Goal: Task Accomplishment & Management: Use online tool/utility

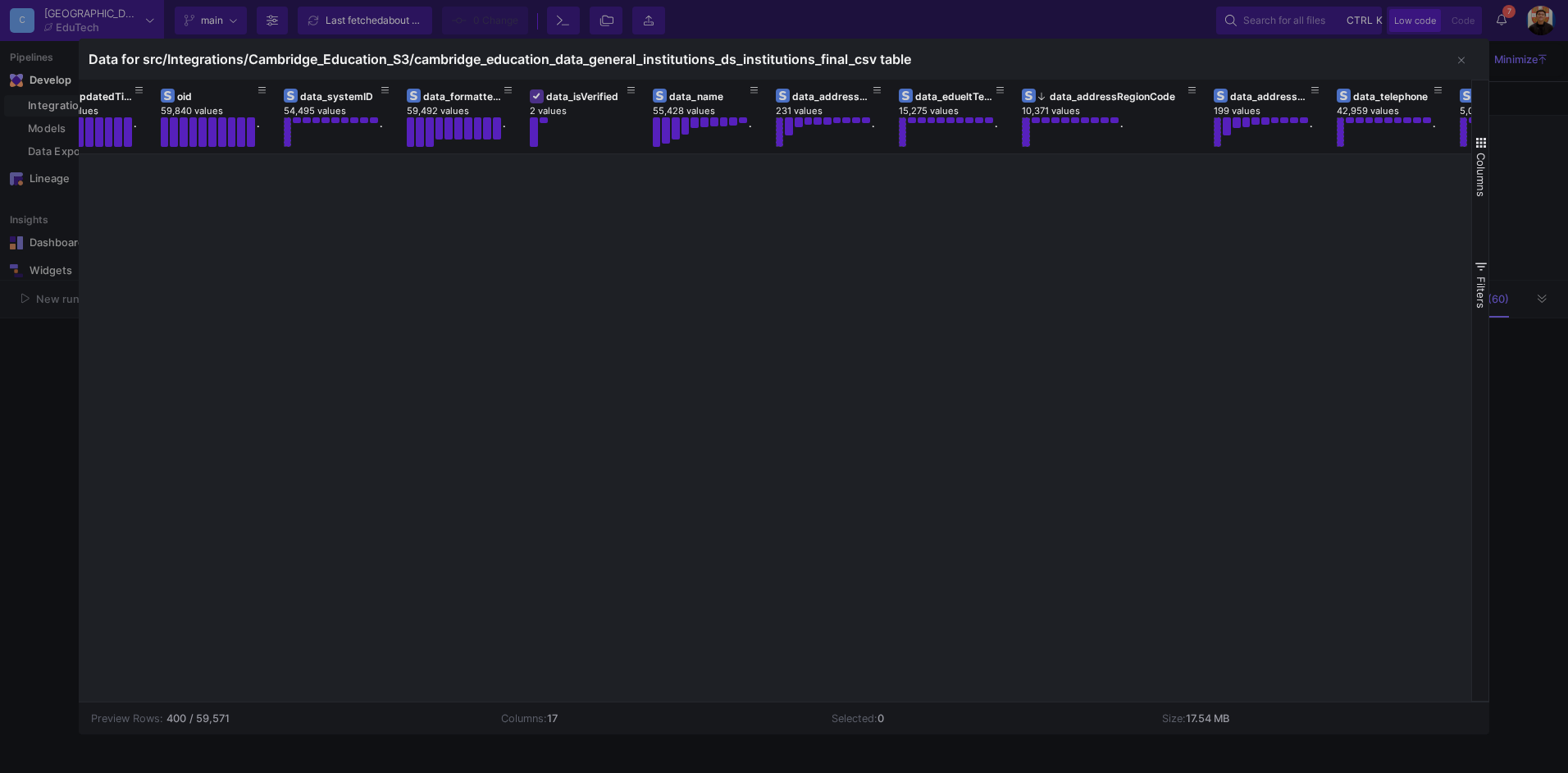
click at [3, 370] on div at bounding box center [784, 386] width 1568 height 773
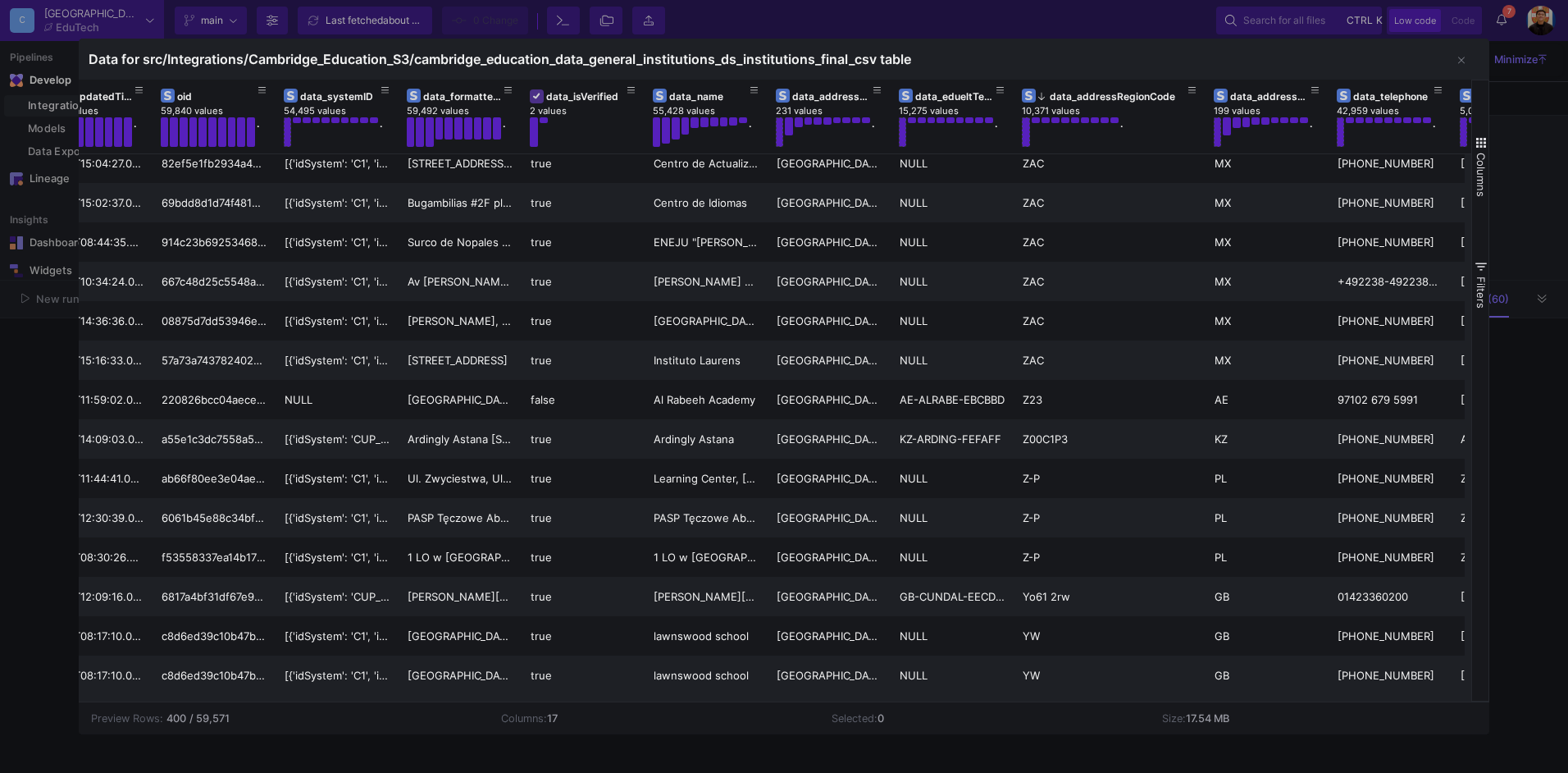
scroll to position [0, 418]
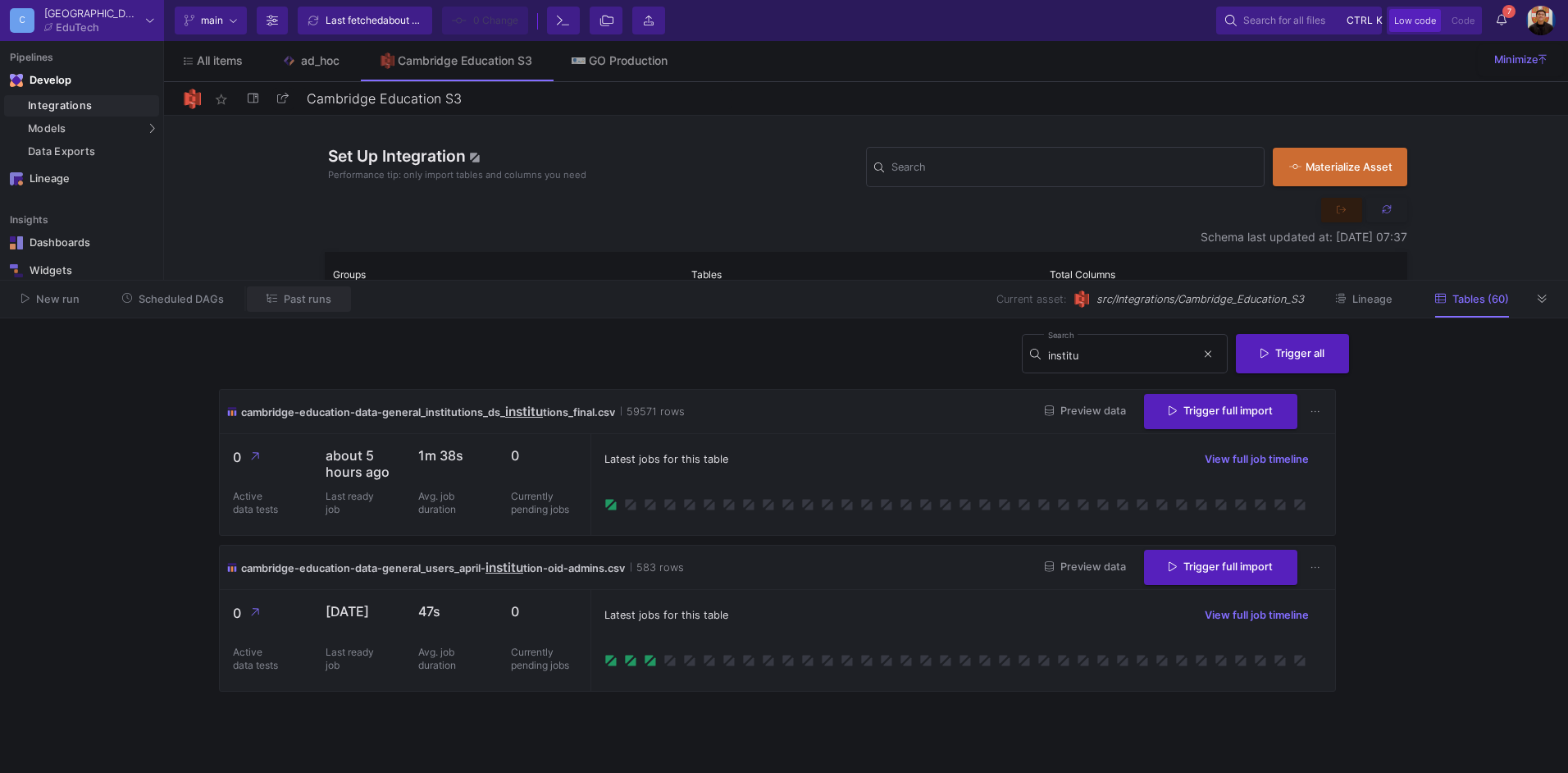
click at [317, 295] on span "Past runs" at bounding box center [307, 299] width 47 height 12
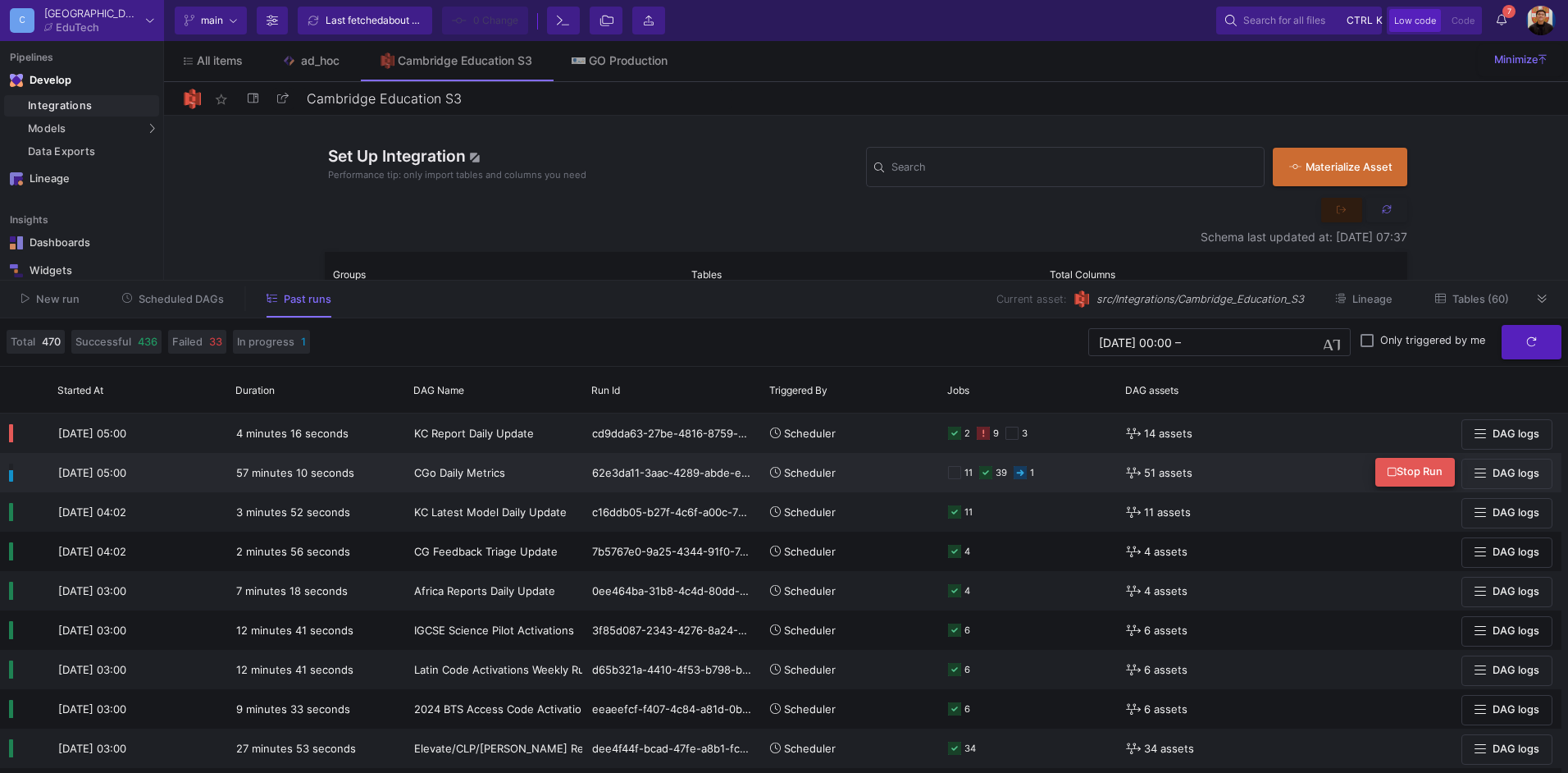
click at [1404, 465] on span "Stop Run" at bounding box center [1415, 470] width 55 height 12
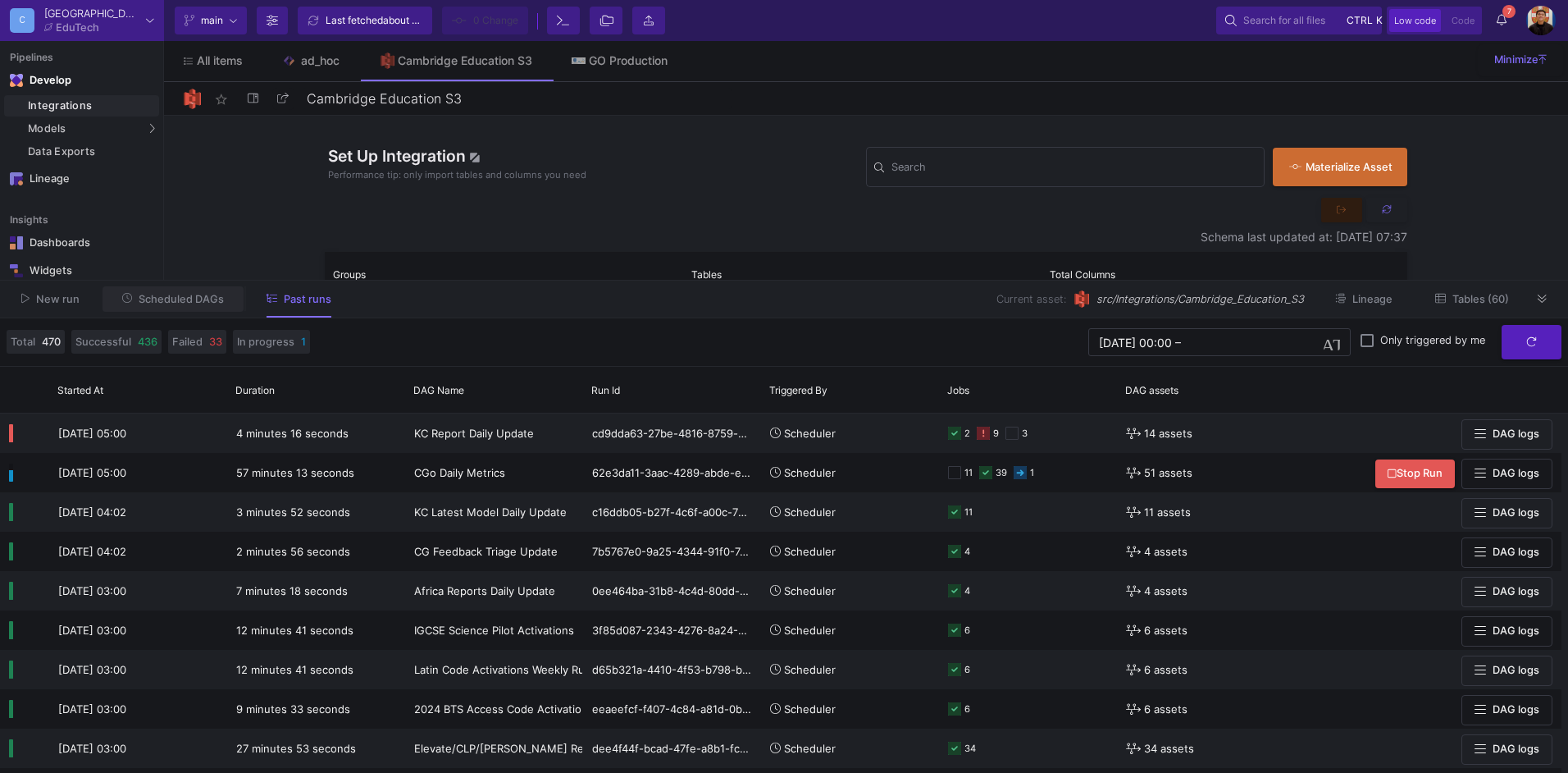
click at [180, 300] on span "Scheduled DAGs" at bounding box center [181, 299] width 85 height 12
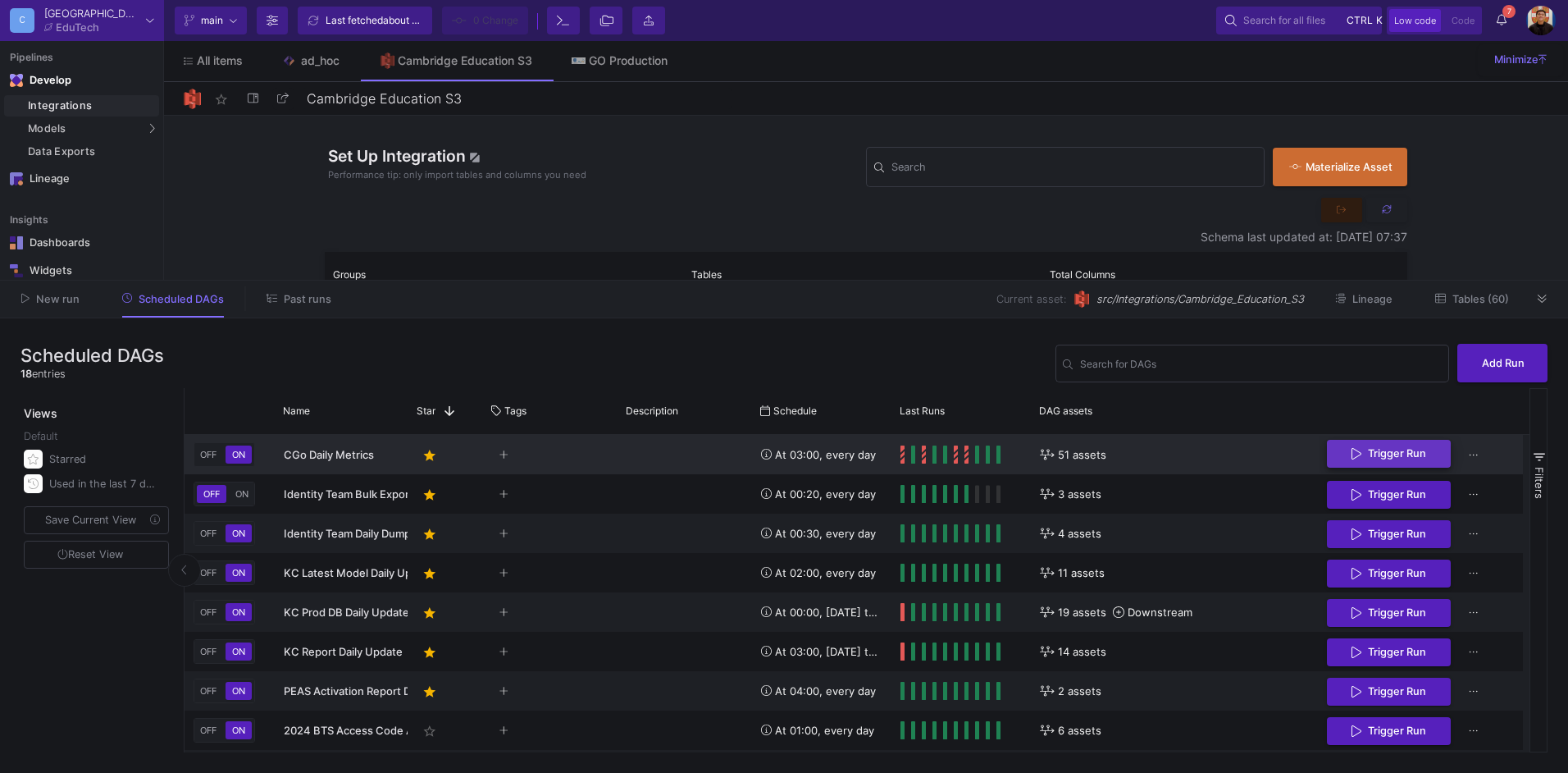
click at [1408, 445] on button "Trigger Run" at bounding box center [1389, 453] width 124 height 28
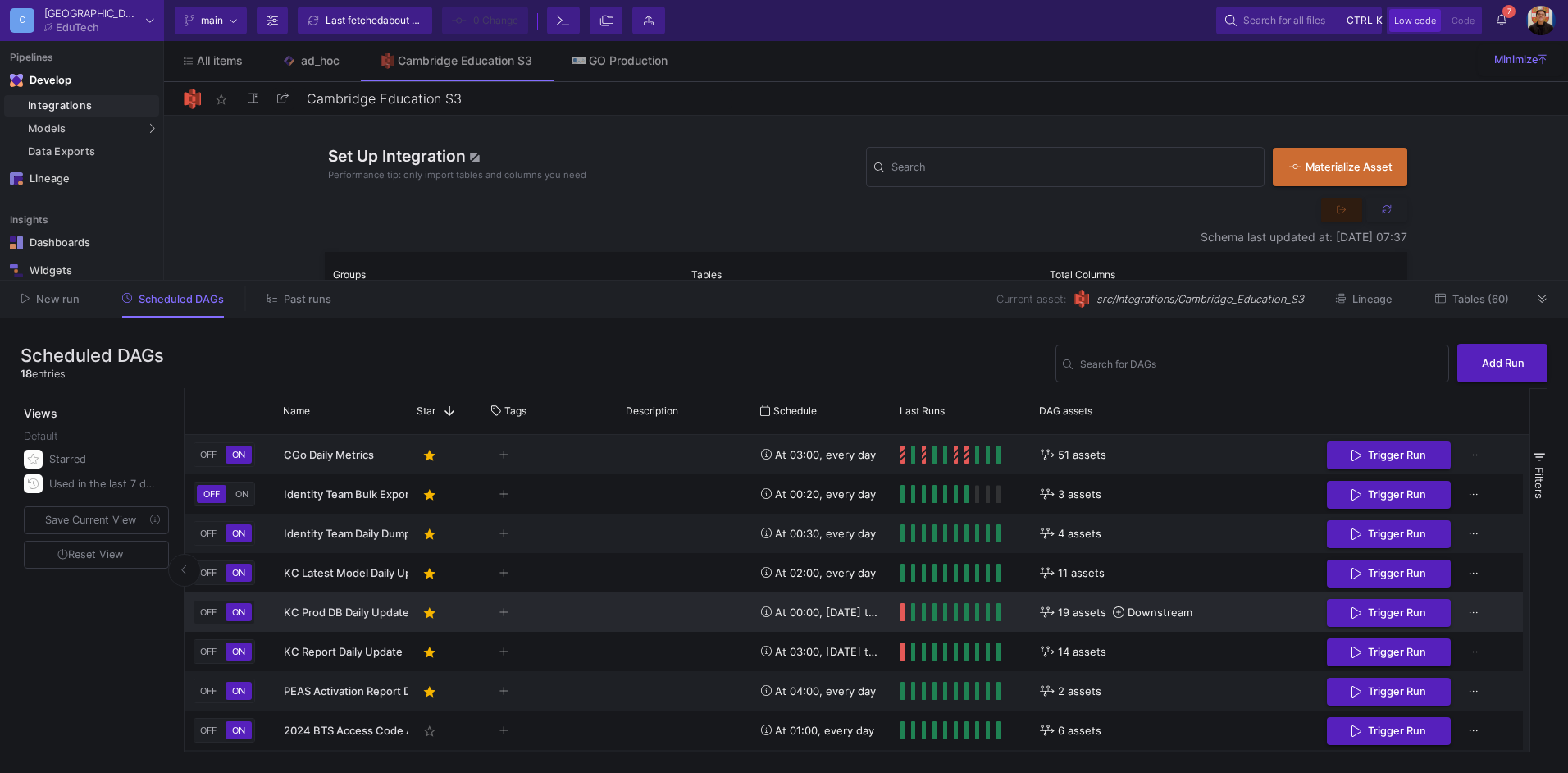
click at [865, 614] on div "At 00:00, [DATE] through [DATE]" at bounding box center [821, 612] width 121 height 39
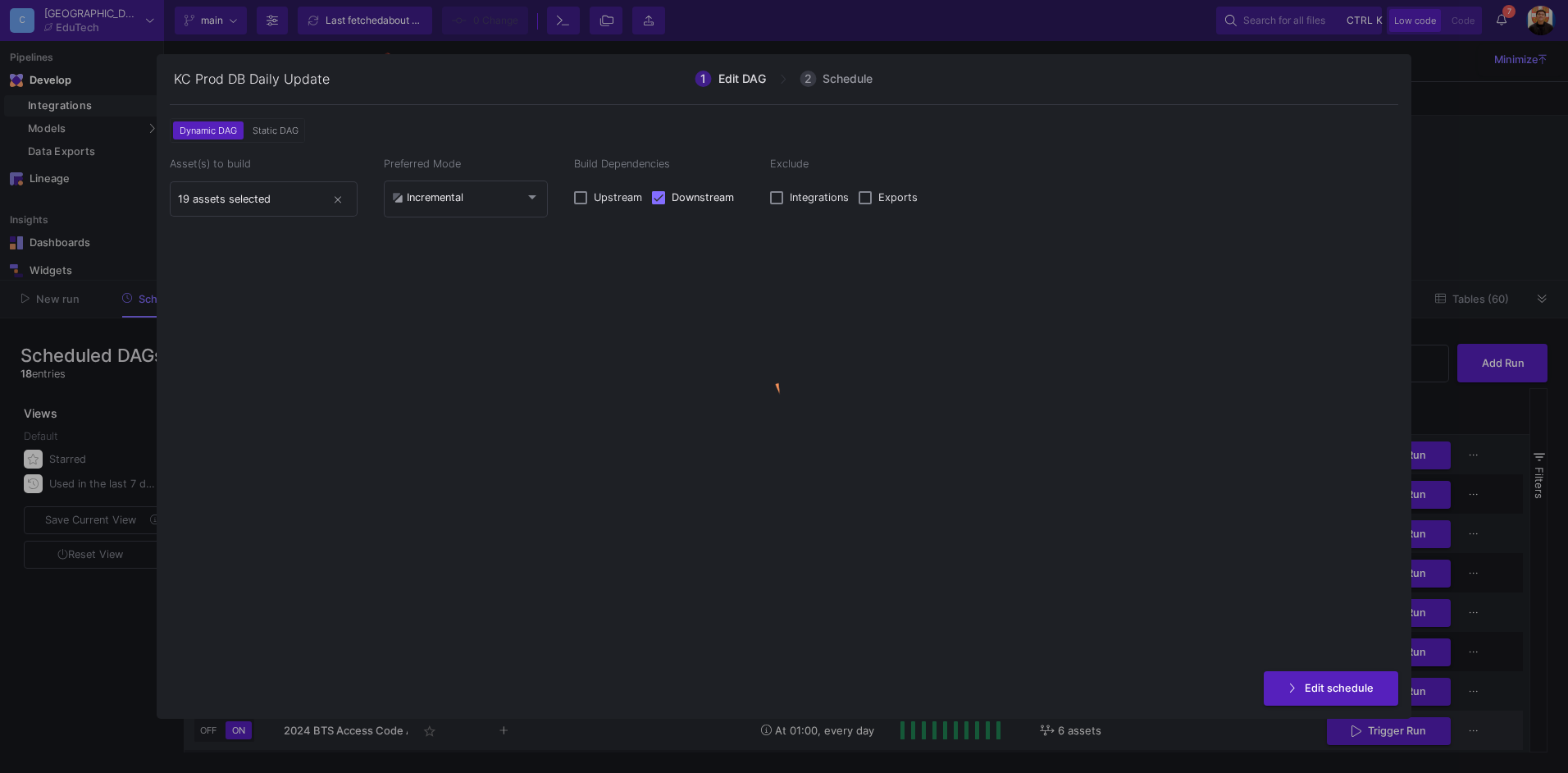
drag, startPoint x: 691, startPoint y: 743, endPoint x: 712, endPoint y: 739, distance: 21.4
click at [698, 742] on div at bounding box center [784, 386] width 1568 height 773
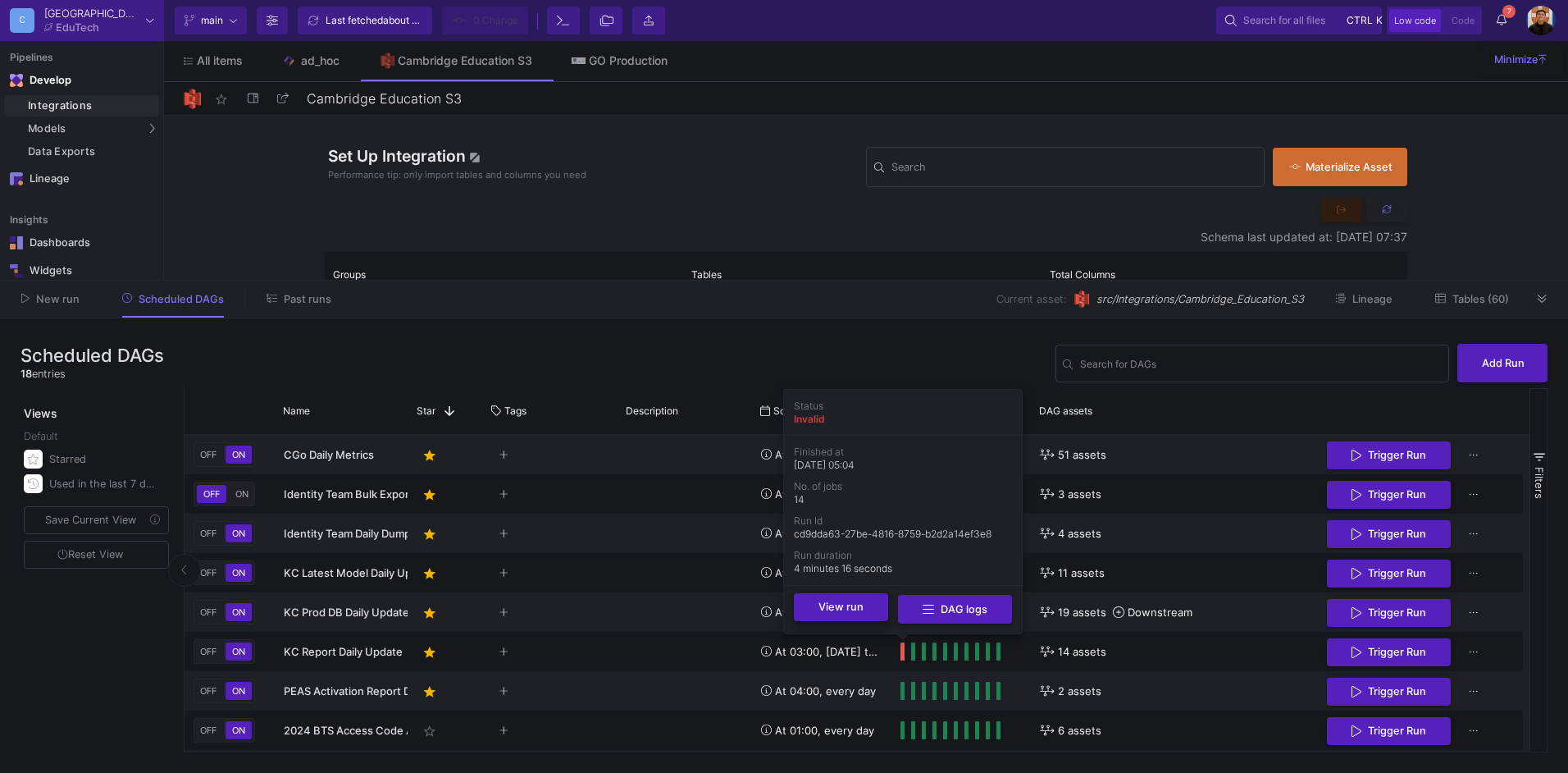
click at [871, 617] on button "View run" at bounding box center [840, 606] width 94 height 28
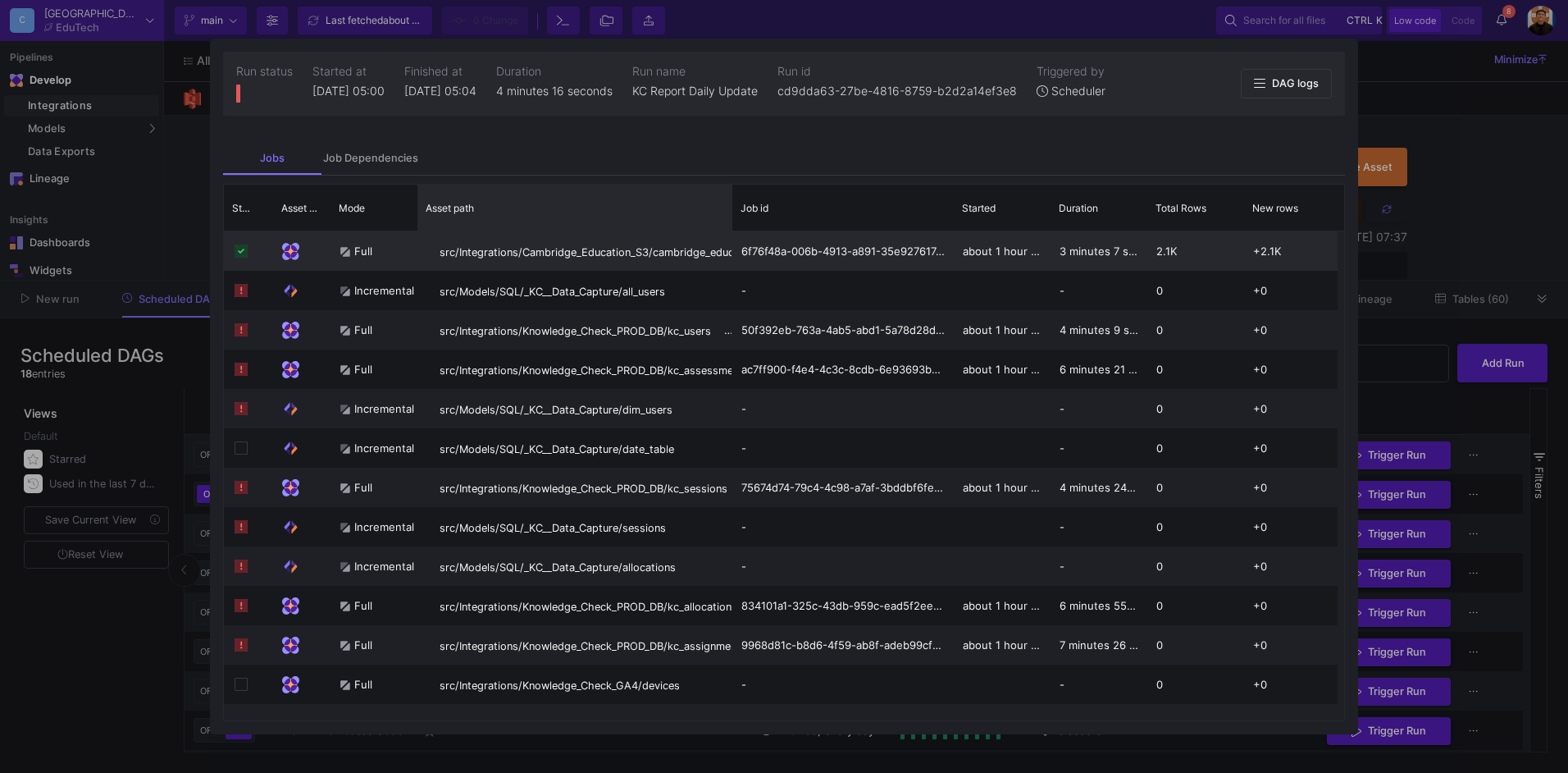
drag, startPoint x: 621, startPoint y: 198, endPoint x: 730, endPoint y: 267, distance: 129.0
click at [730, 267] on div "Status Asset Type Mode" at bounding box center [784, 452] width 1120 height 536
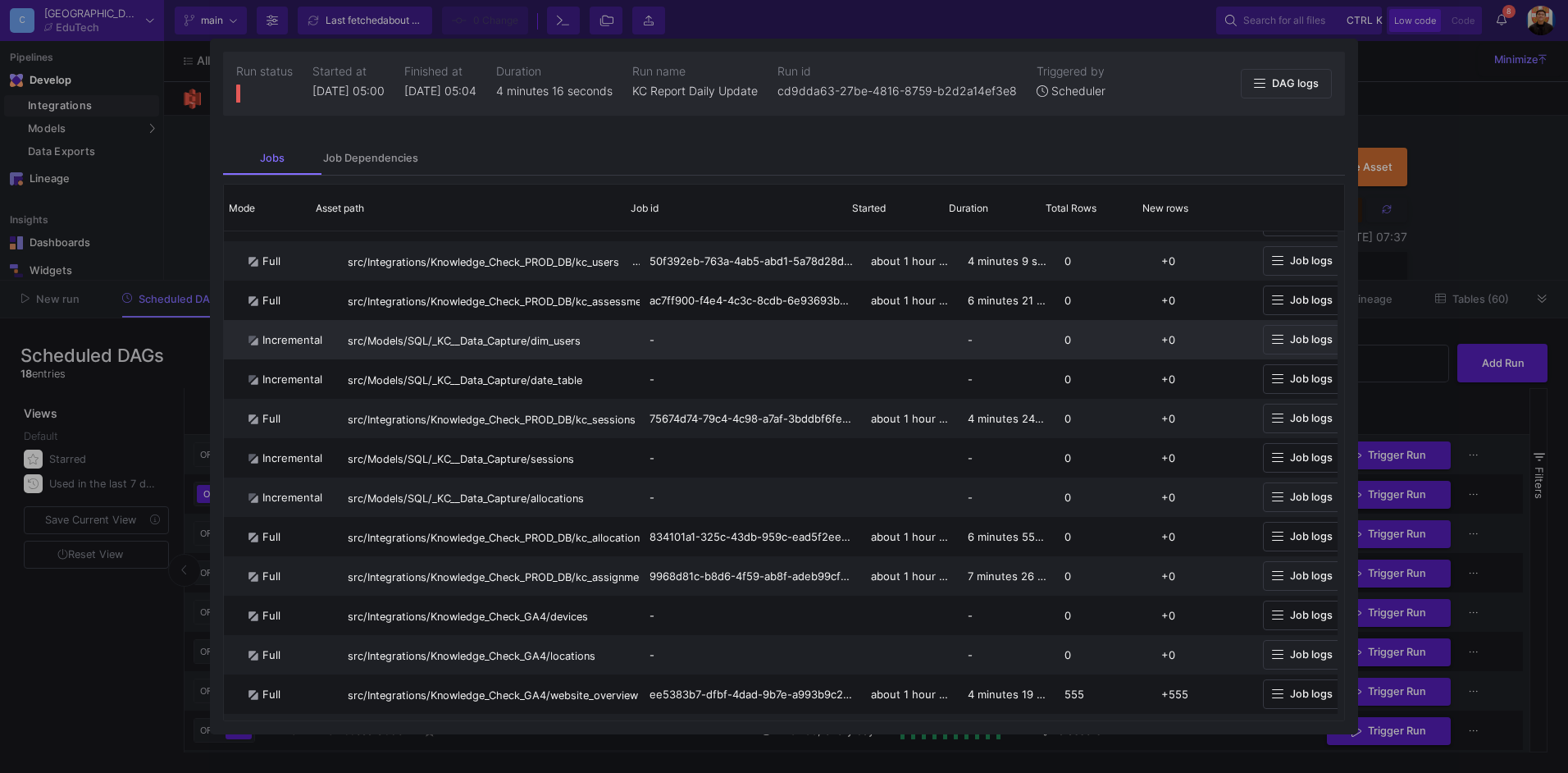
scroll to position [0, 110]
drag, startPoint x: 1122, startPoint y: 353, endPoint x: 1223, endPoint y: 345, distance: 101.3
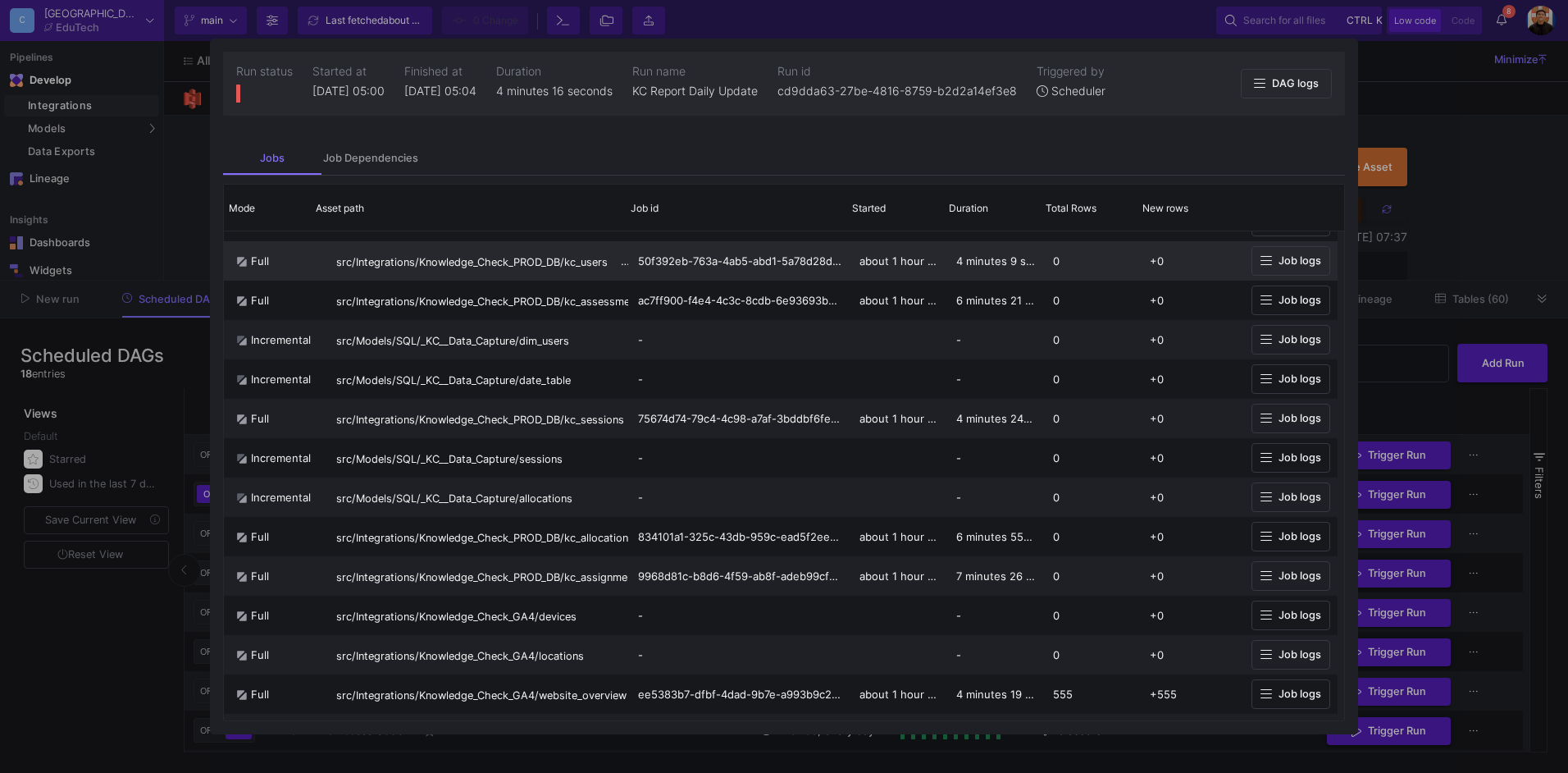
click at [1287, 264] on span "Job logs" at bounding box center [1300, 260] width 43 height 12
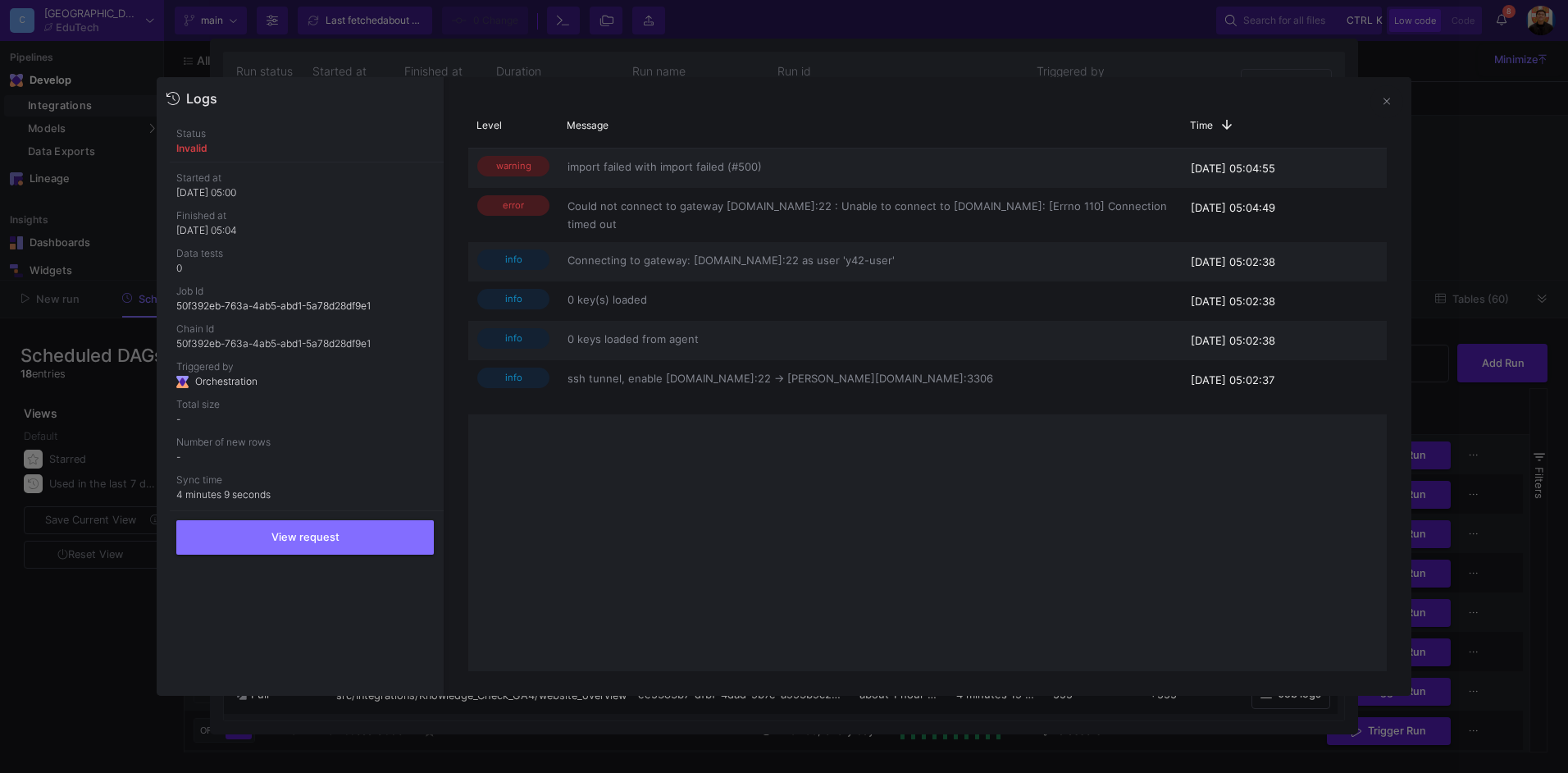
click at [1493, 193] on div at bounding box center [784, 386] width 1568 height 773
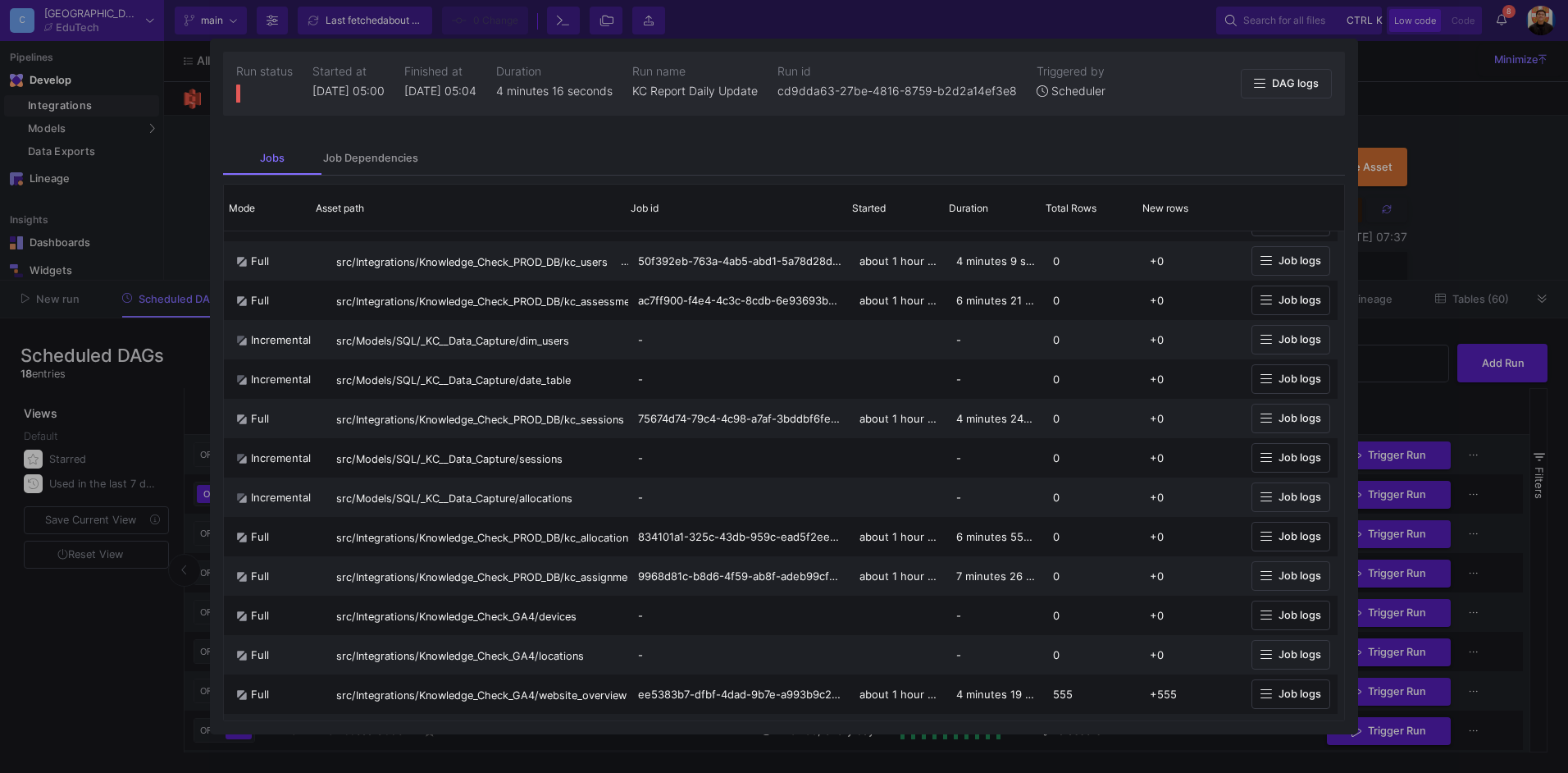
click at [1431, 288] on div at bounding box center [784, 386] width 1568 height 773
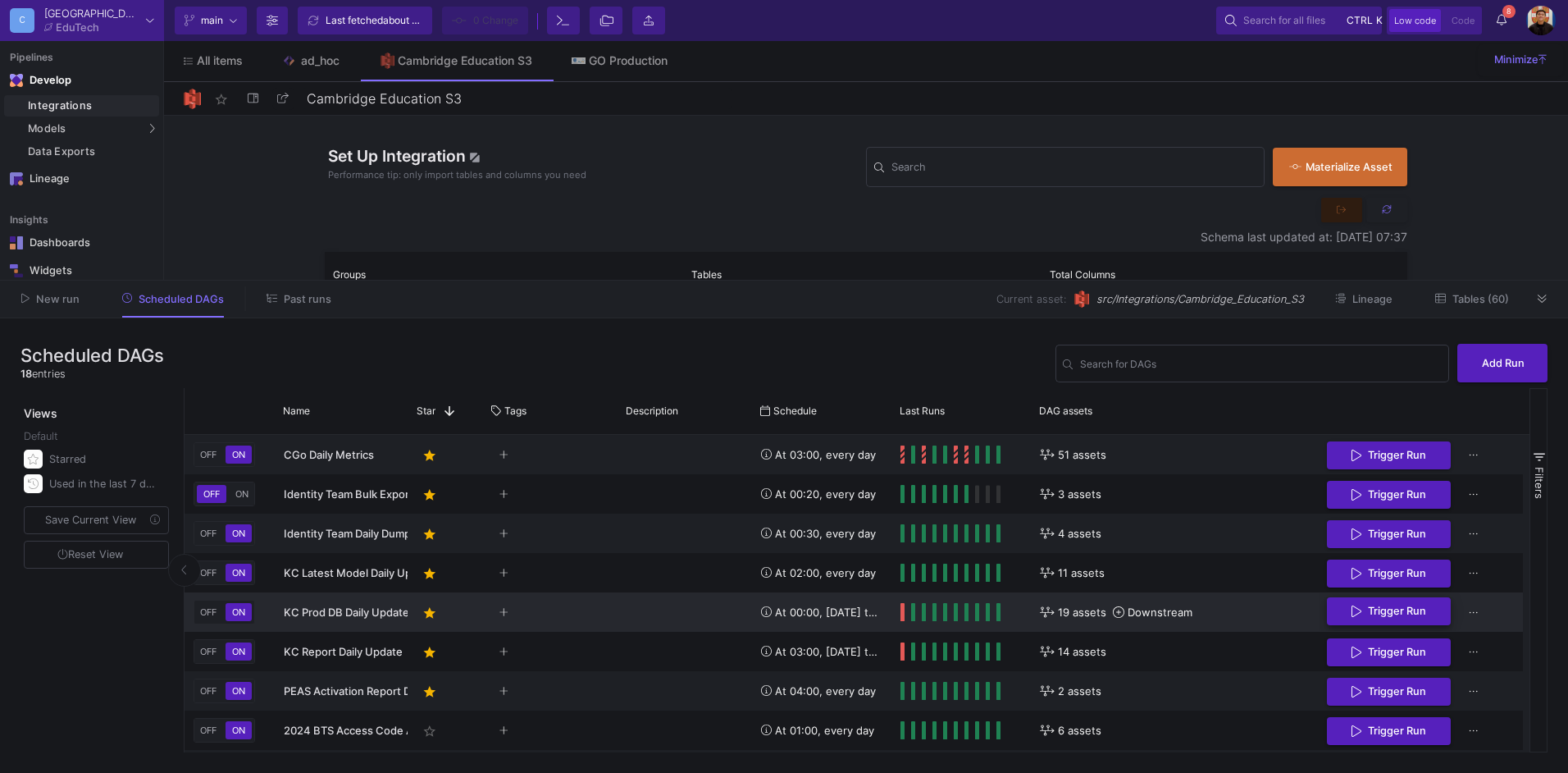
click at [1426, 615] on span "Trigger Run" at bounding box center [1396, 610] width 58 height 12
click at [291, 303] on span "Past runs" at bounding box center [307, 299] width 47 height 12
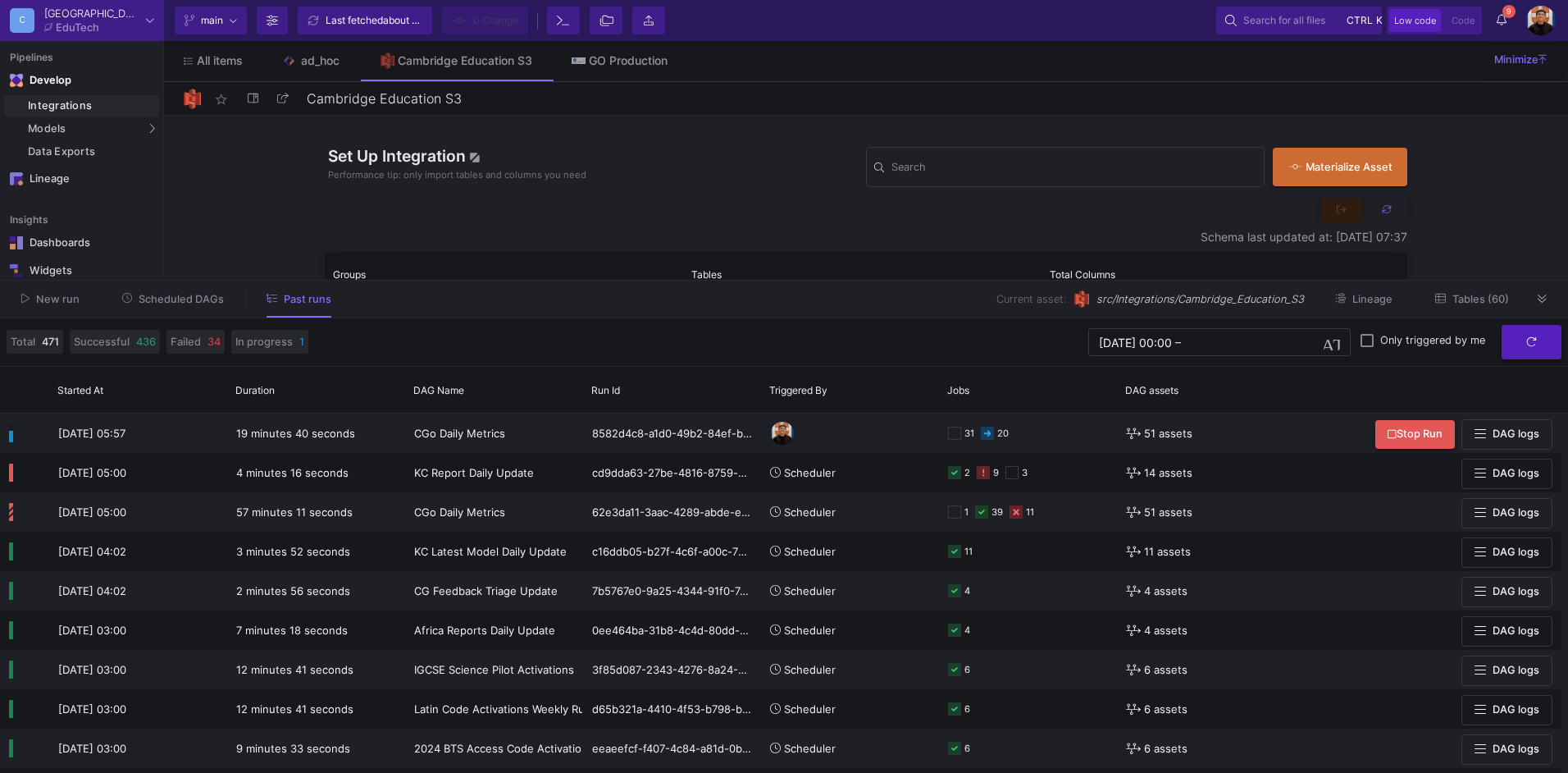
click at [155, 285] on div "New run Scheduled DAGs Past runs Current asset: src/Integrations/Cambridge_Educ…" at bounding box center [784, 300] width 1568 height 38
click at [196, 306] on button "Scheduled DAGs" at bounding box center [174, 299] width 142 height 26
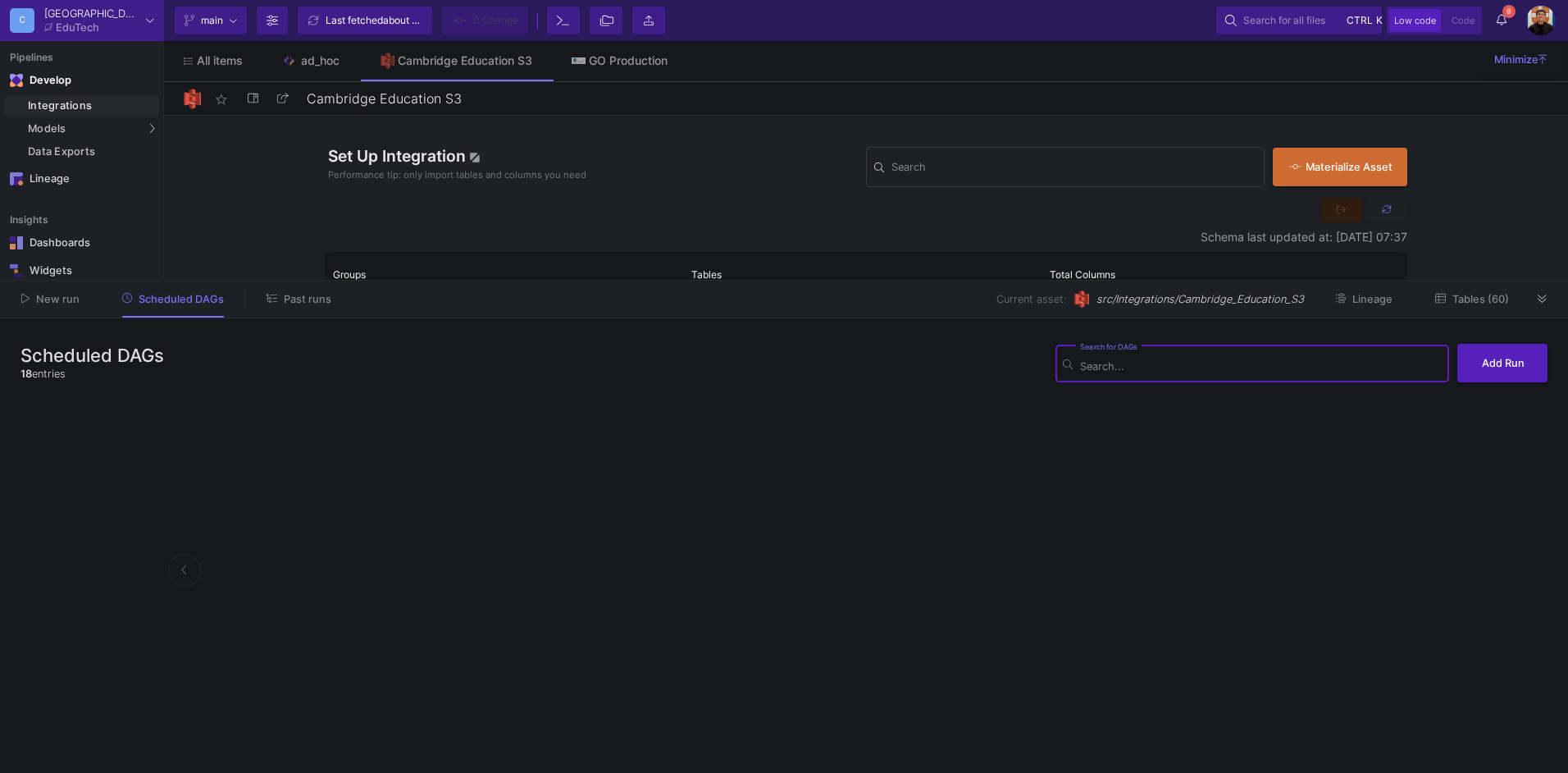
click at [304, 295] on span "Past runs" at bounding box center [307, 299] width 47 height 12
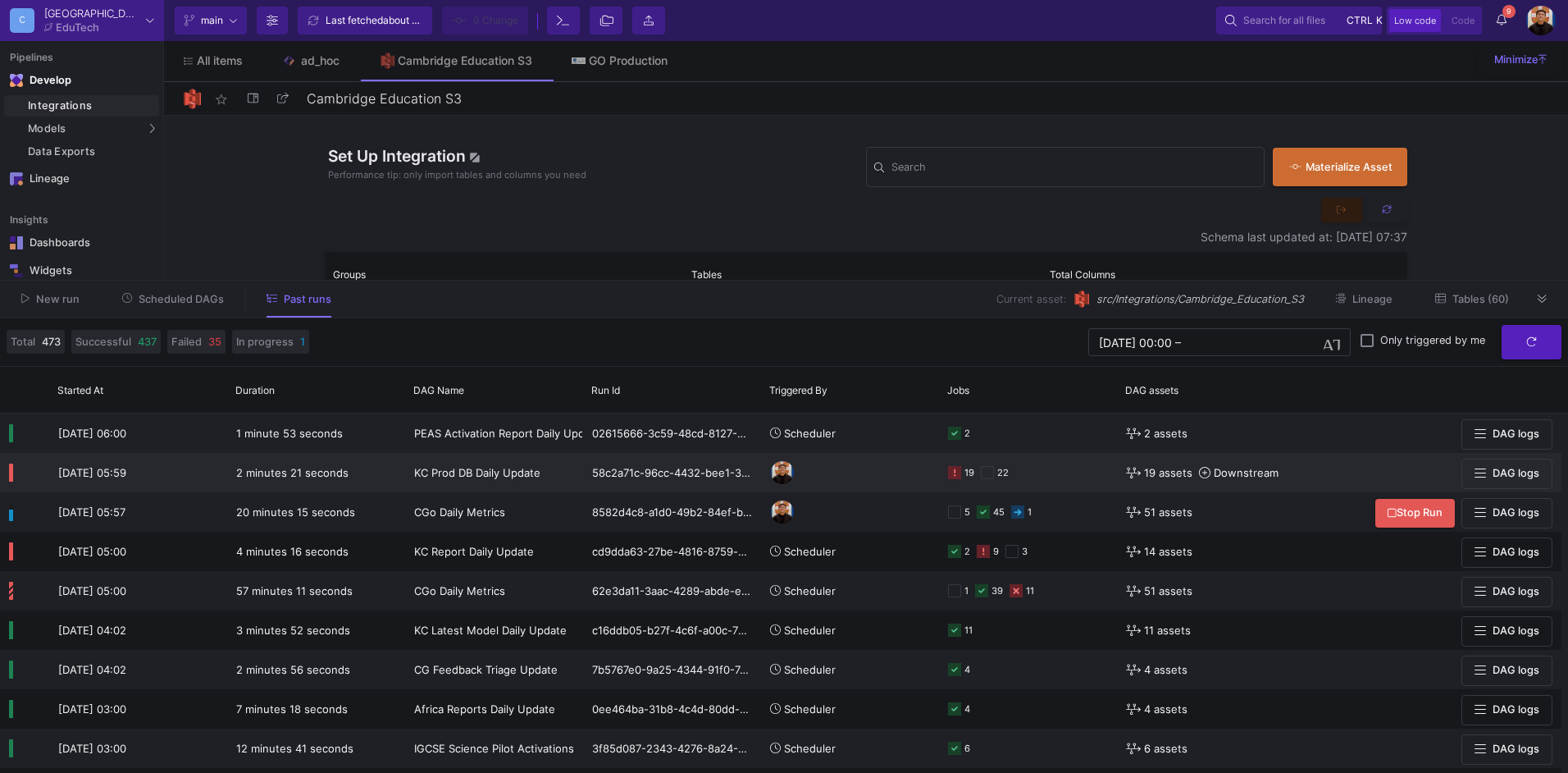
click at [960, 469] on icon at bounding box center [955, 472] width 13 height 13
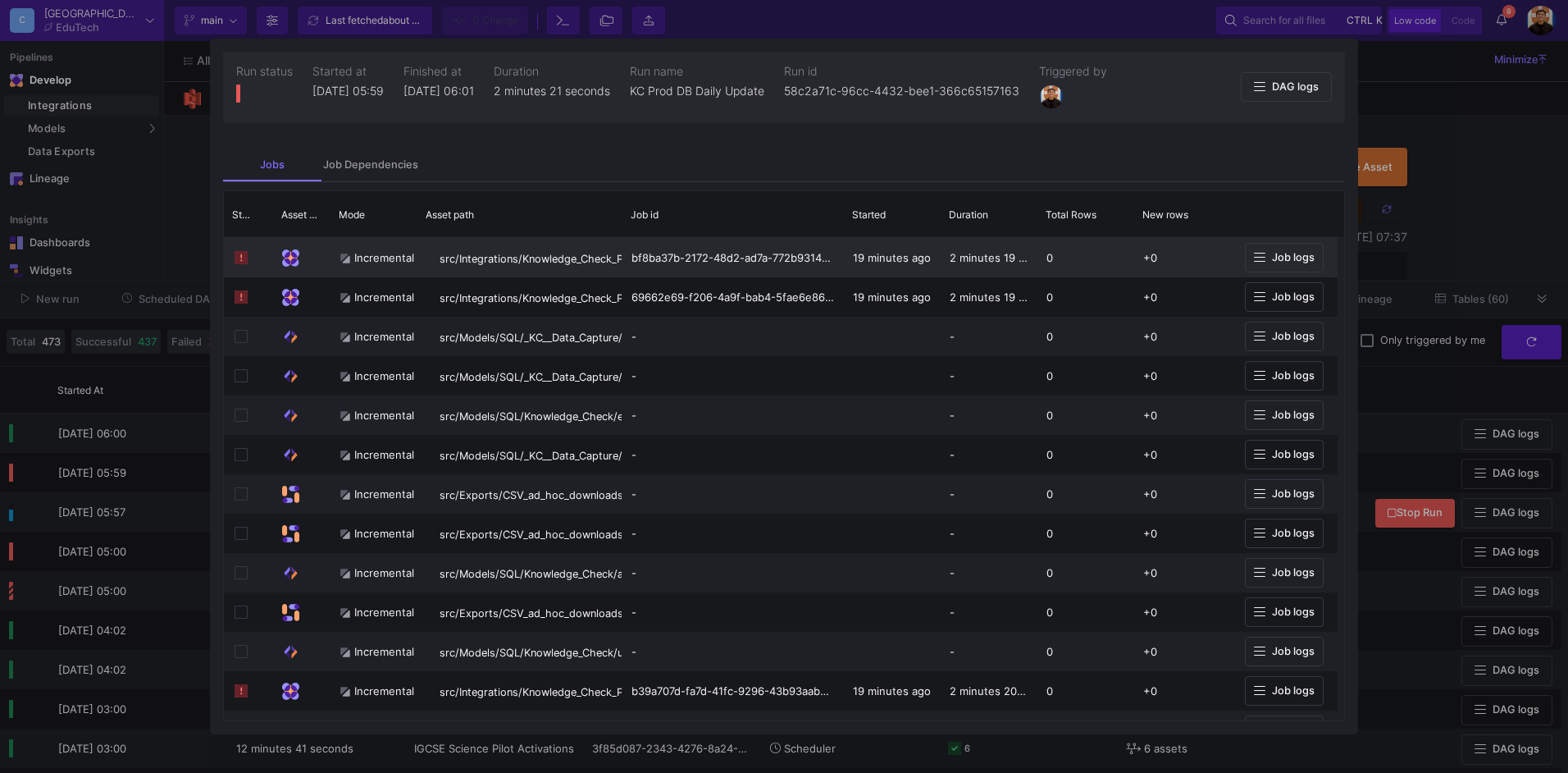
click at [1297, 258] on span "Job logs" at bounding box center [1293, 257] width 43 height 12
